Goal: Find specific page/section: Find specific page/section

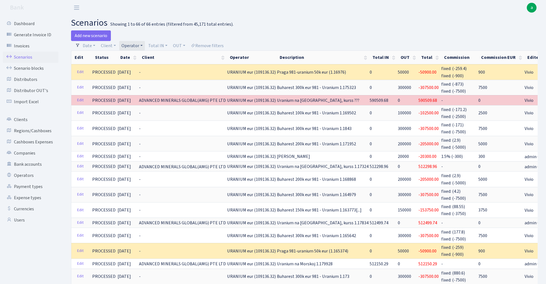
select select "393"
select select "100"
click at [132, 46] on link "Operator" at bounding box center [132, 45] width 26 height 9
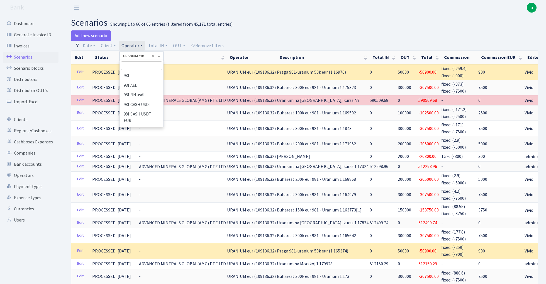
scroll to position [3057, 0]
click at [135, 67] on input "search" at bounding box center [141, 65] width 41 height 9
type input "fish"
click at [135, 109] on li "FISH" at bounding box center [141, 114] width 42 height 10
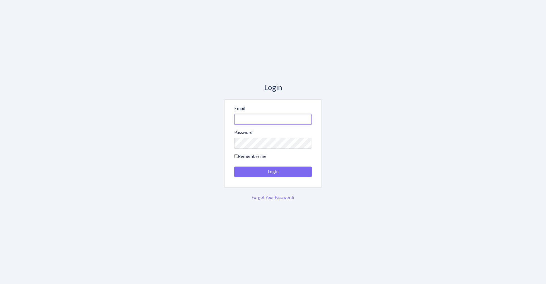
type input "admin@bank.com"
click at [273, 172] on button "Login" at bounding box center [272, 171] width 77 height 11
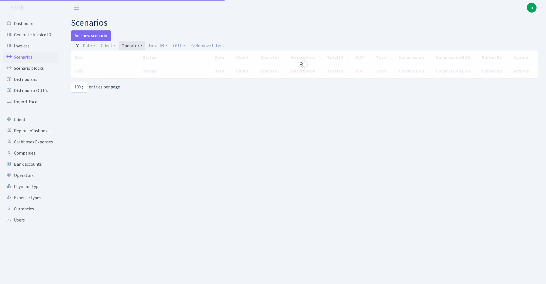
select select "100"
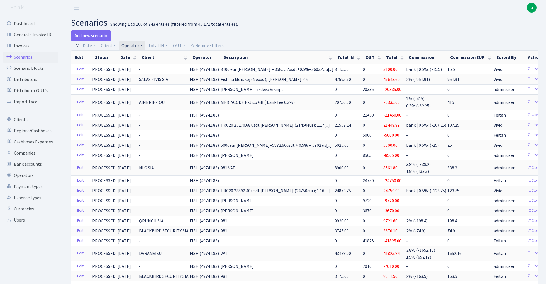
click at [131, 45] on link "Operator" at bounding box center [132, 45] width 26 height 9
click at [134, 66] on input "search" at bounding box center [141, 65] width 41 height 9
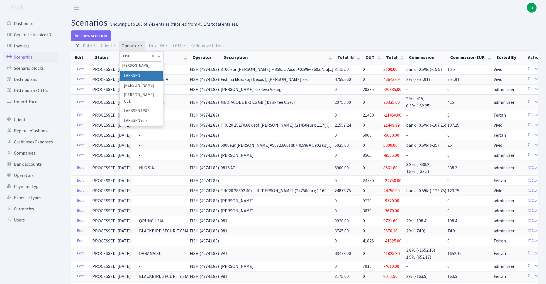
type input "lars"
click at [143, 76] on li "LARSSEN" at bounding box center [141, 76] width 42 height 10
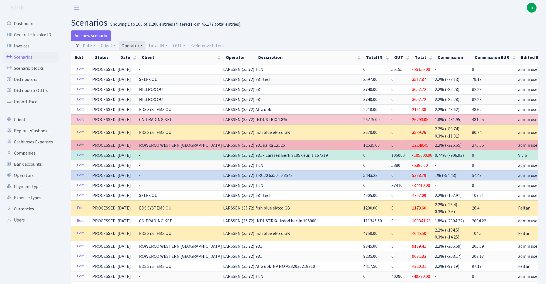
click at [79, 145] on link "Edit" at bounding box center [80, 145] width 11 height 9
